Goal: Task Accomplishment & Management: Manage account settings

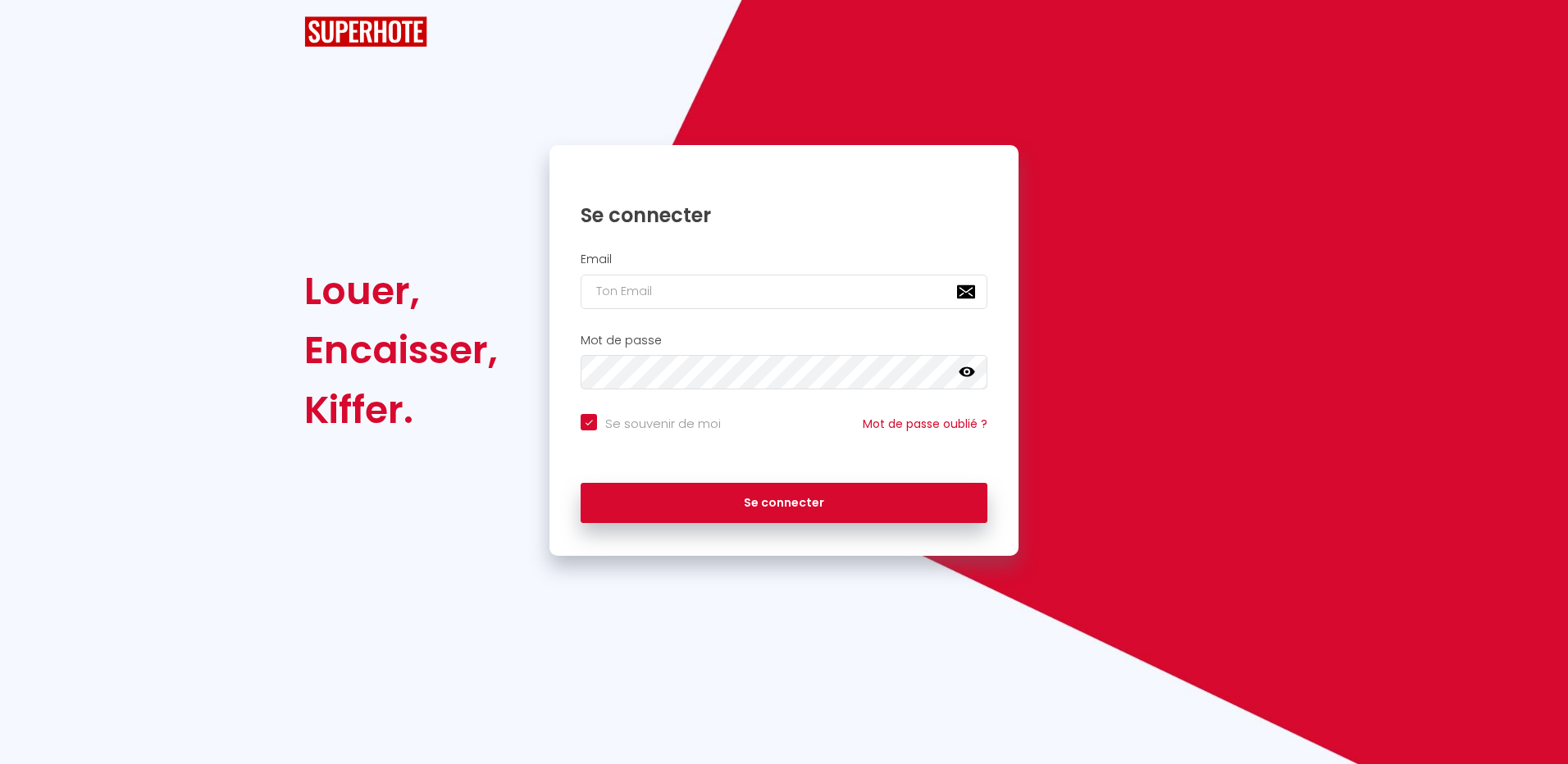
checkbox input "true"
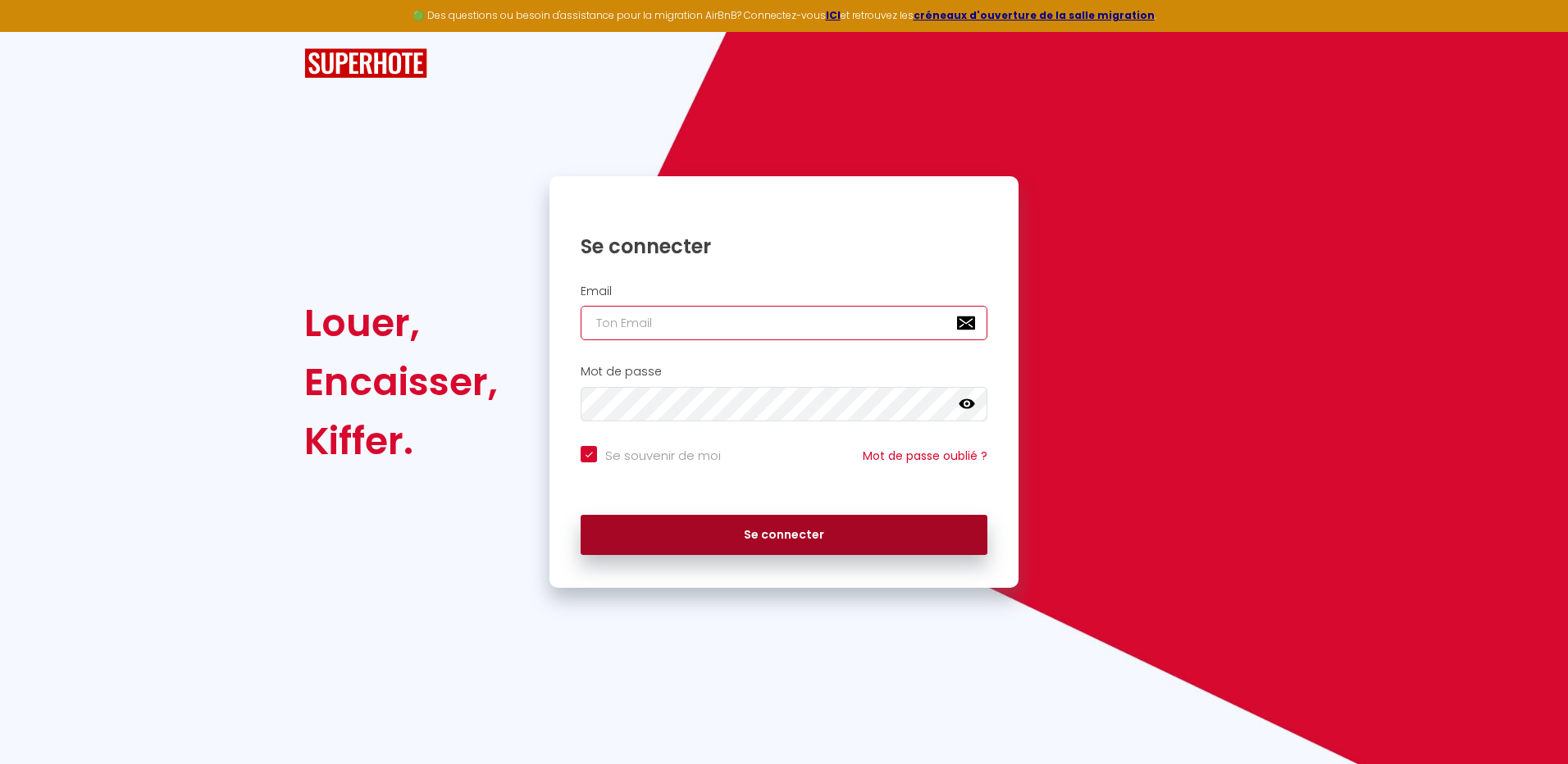
type input "[EMAIL_ADDRESS][DOMAIN_NAME]"
click at [796, 542] on button "Se connecter" at bounding box center [784, 535] width 406 height 41
checkbox input "true"
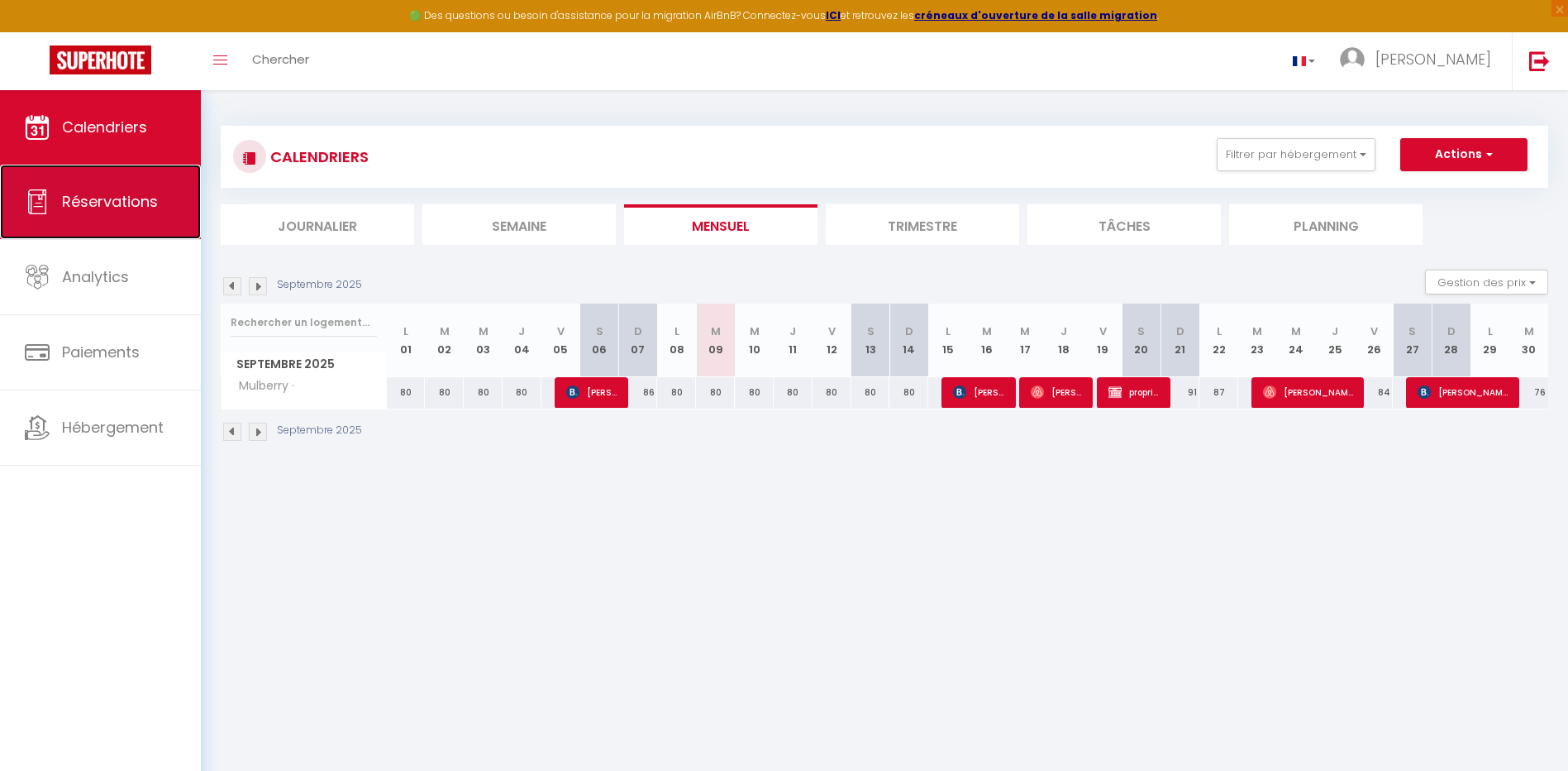
click at [112, 199] on span "Réservations" at bounding box center [109, 201] width 95 height 21
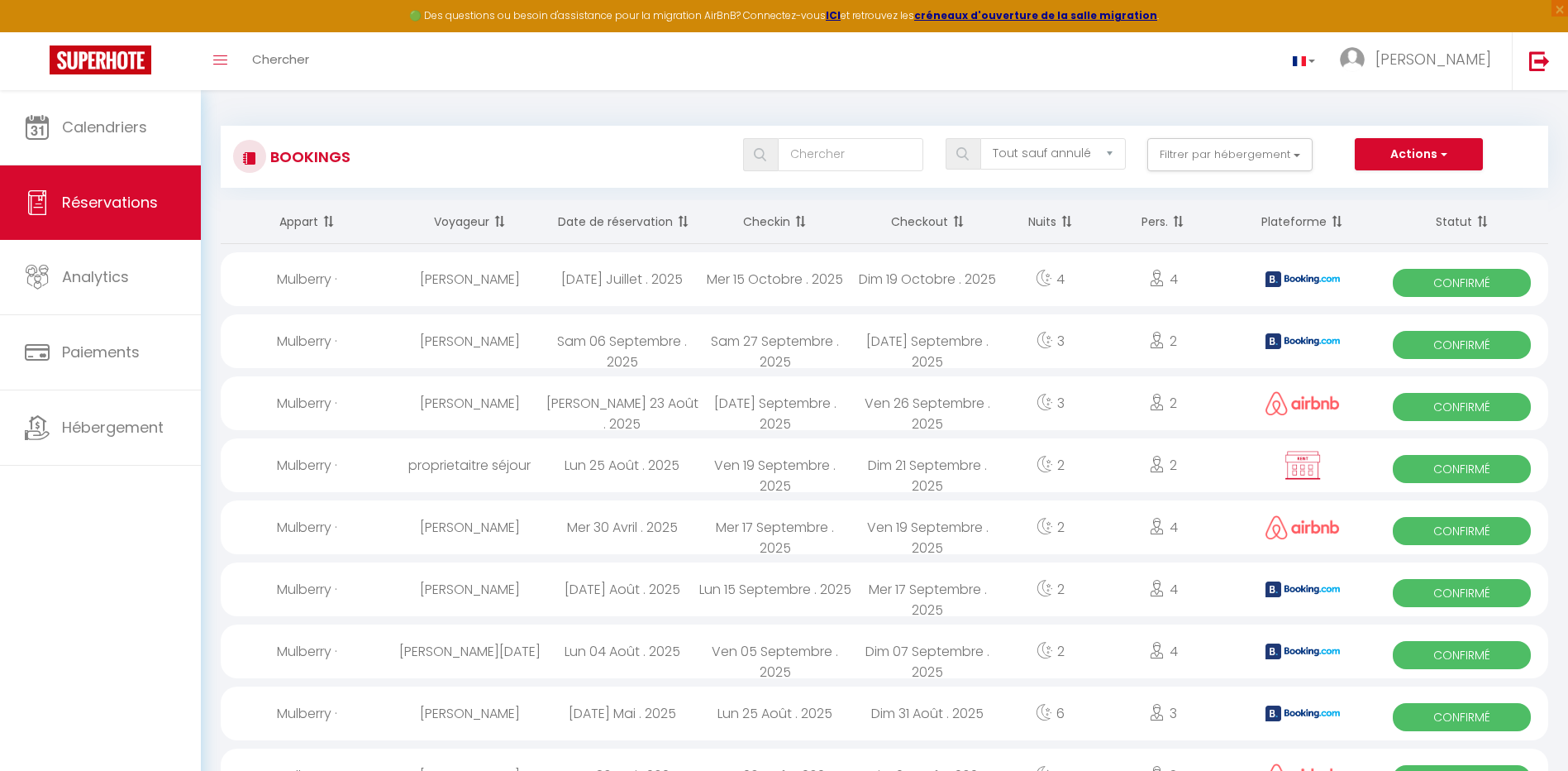
click at [660, 228] on th "Date de réservation" at bounding box center [622, 222] width 153 height 44
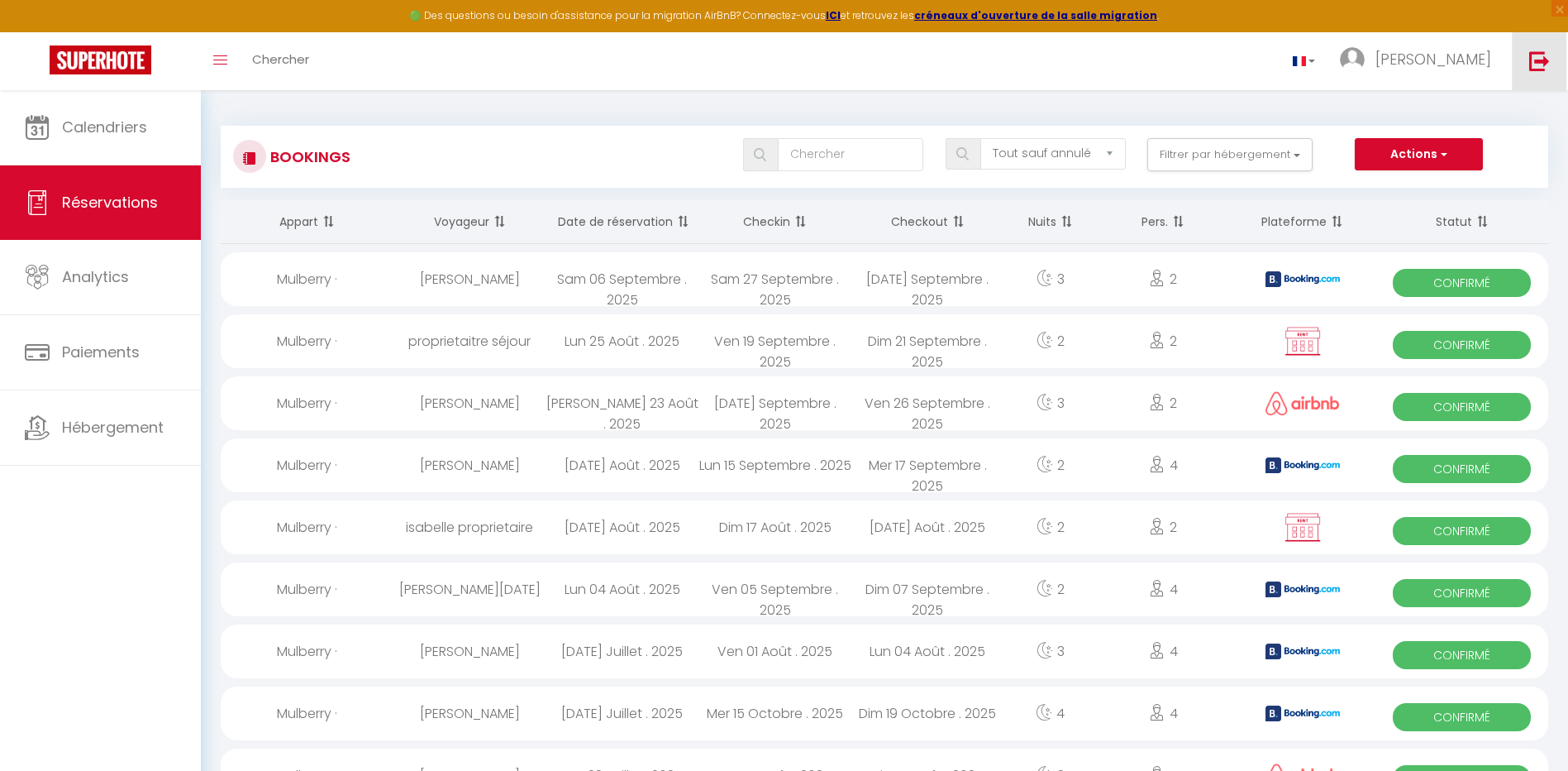
click at [1545, 71] on img at bounding box center [1539, 61] width 21 height 21
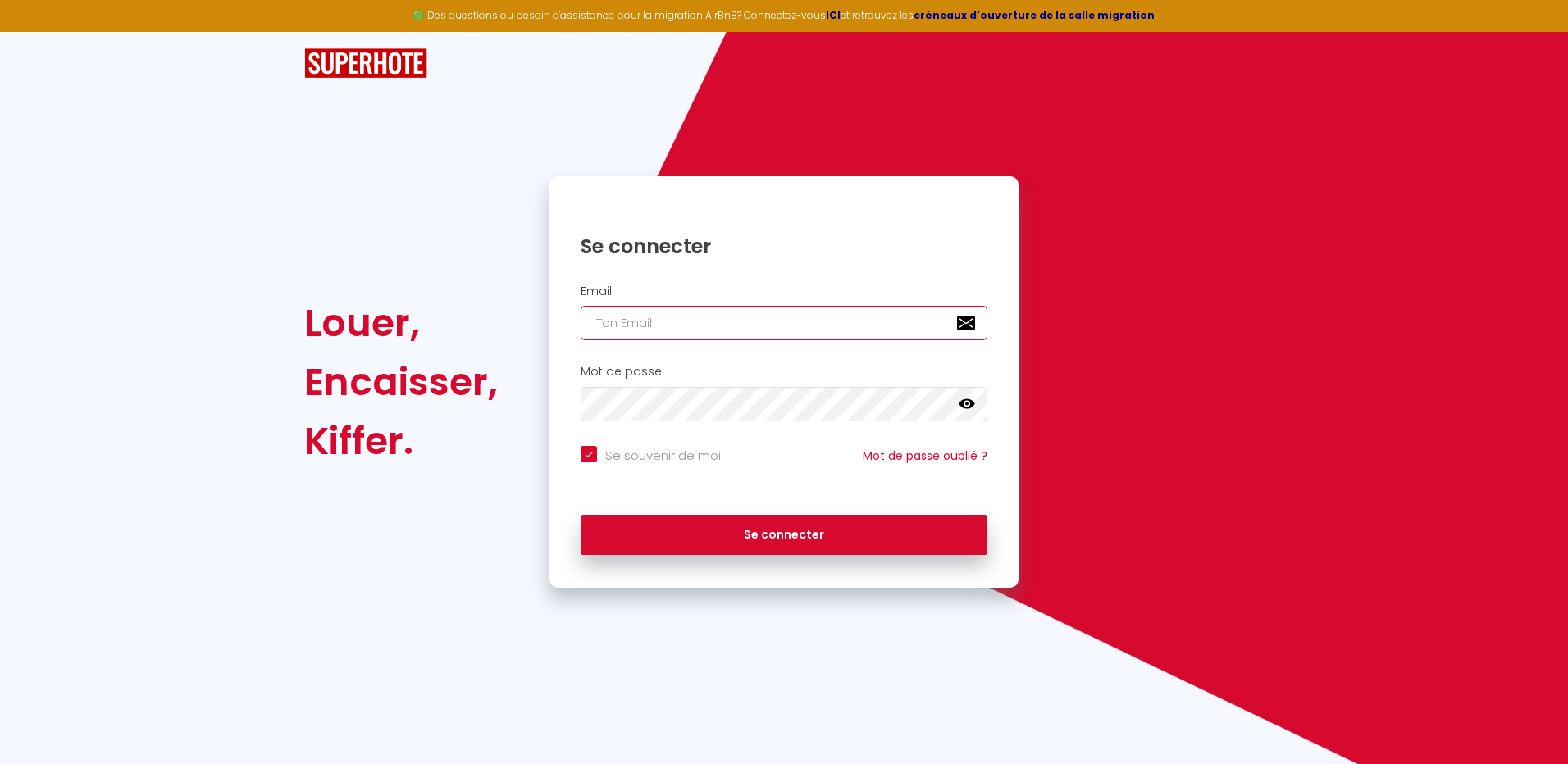
type input "[EMAIL_ADDRESS][DOMAIN_NAME]"
checkbox input "true"
